Goal: Information Seeking & Learning: Find specific fact

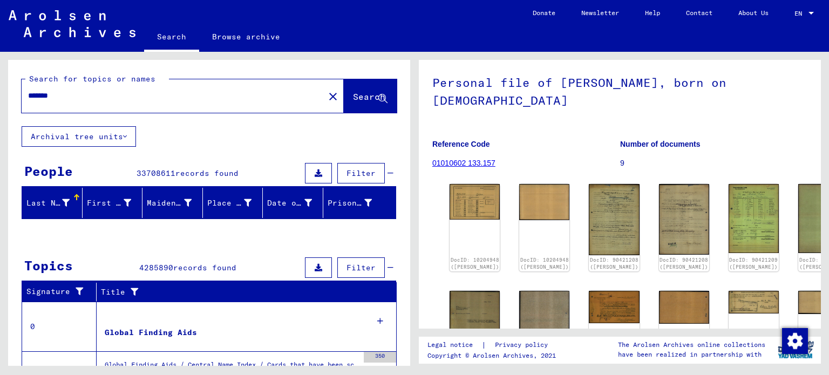
scroll to position [108, 0]
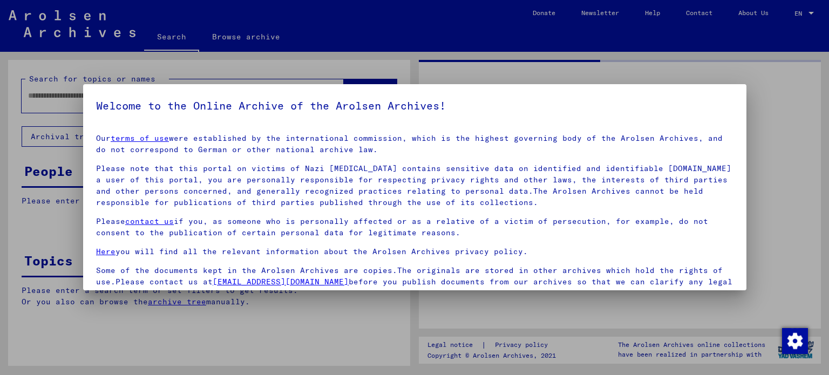
type input "*******"
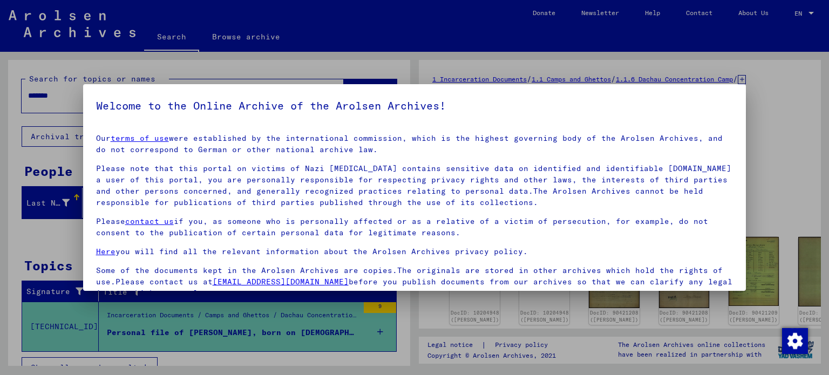
click at [798, 192] on div at bounding box center [414, 187] width 829 height 375
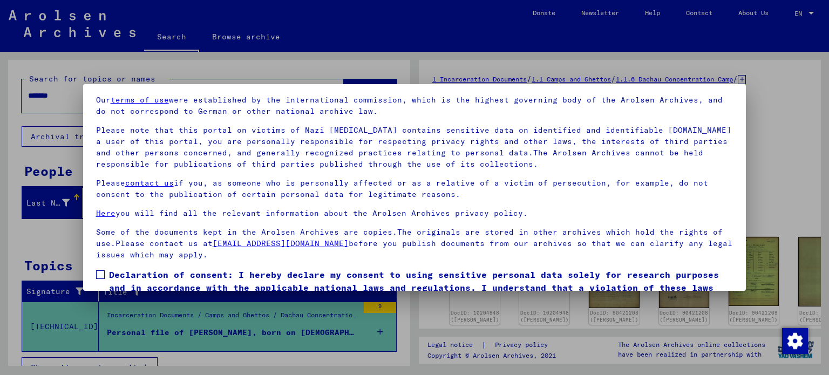
scroll to position [91, 0]
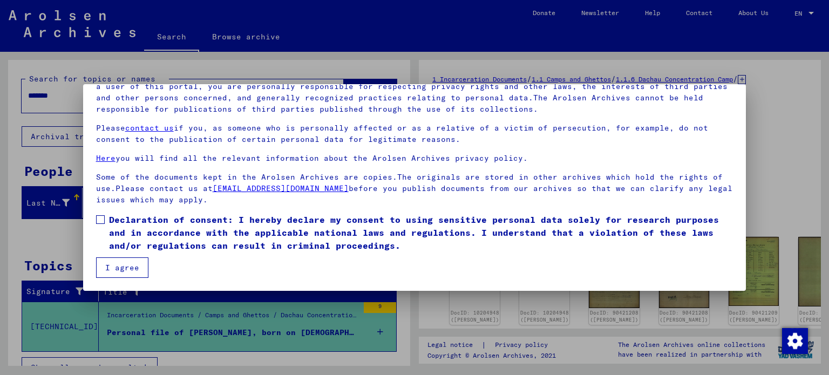
click at [126, 272] on button "I agree" at bounding box center [122, 267] width 52 height 20
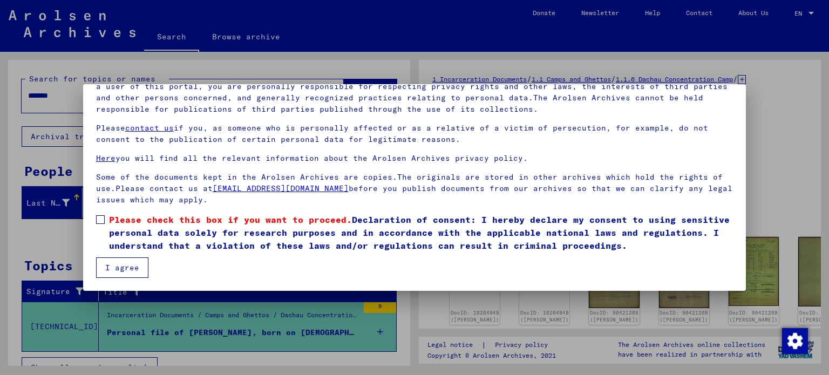
click at [94, 218] on mat-dialog-content "Our terms of use were established by the international commission, which is the…" at bounding box center [414, 156] width 663 height 244
click at [98, 219] on span at bounding box center [100, 219] width 9 height 9
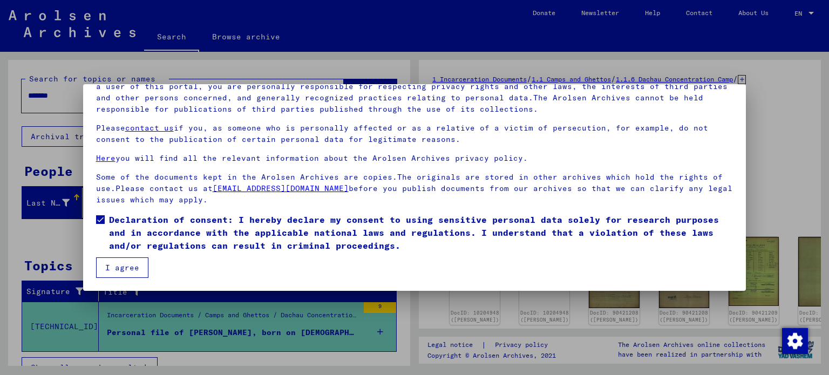
click at [125, 269] on button "I agree" at bounding box center [122, 267] width 52 height 20
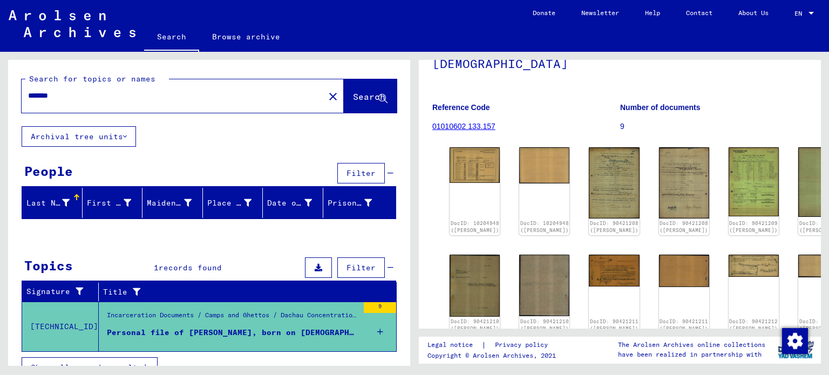
scroll to position [108, 0]
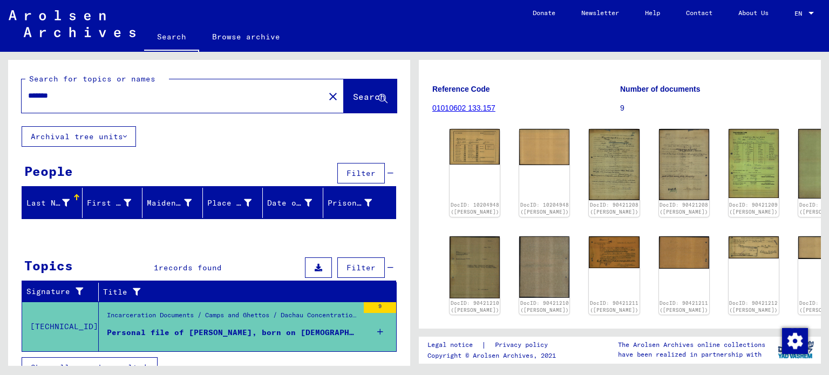
click at [600, 356] on div "The Arolsen Archives online collections have been realized in partnership with" at bounding box center [670, 349] width 190 height 19
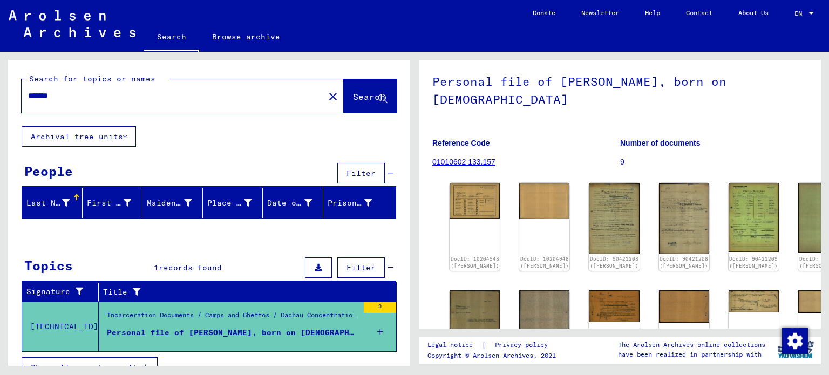
scroll to position [0, 0]
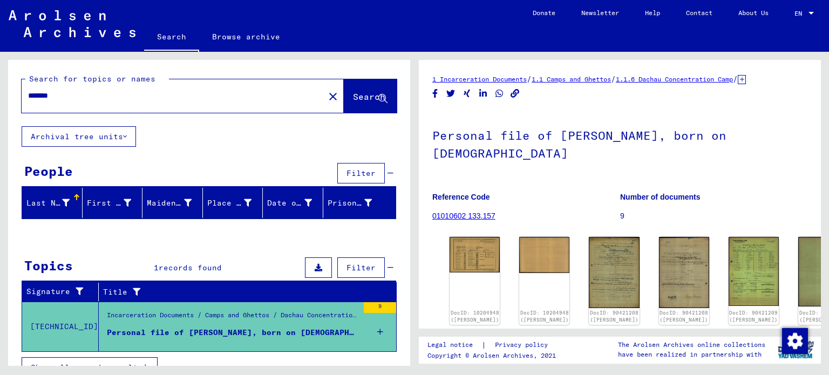
click at [570, 114] on h1 "Personal file of [PERSON_NAME], born on [DEMOGRAPHIC_DATA]" at bounding box center [619, 143] width 375 height 65
click at [727, 259] on img at bounding box center [753, 271] width 53 height 72
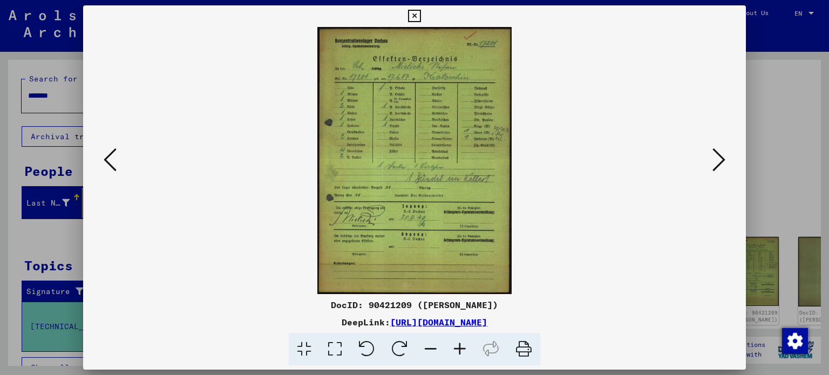
click at [422, 317] on link "[URL][DOMAIN_NAME]" at bounding box center [438, 322] width 97 height 11
